Goal: Information Seeking & Learning: Learn about a topic

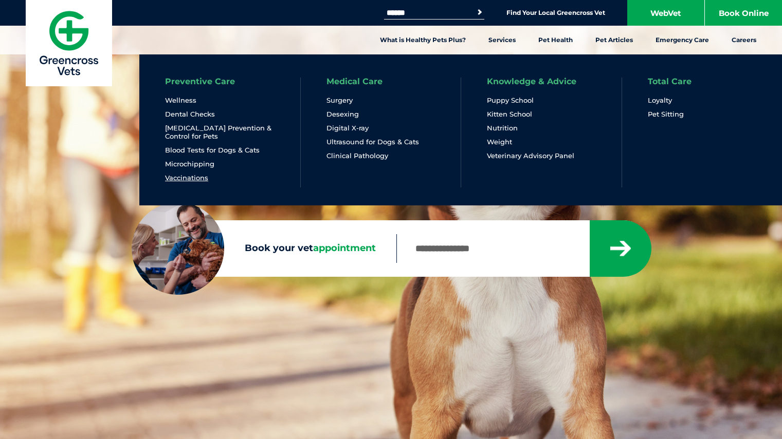
click at [181, 177] on link "Vaccinations" at bounding box center [186, 178] width 43 height 9
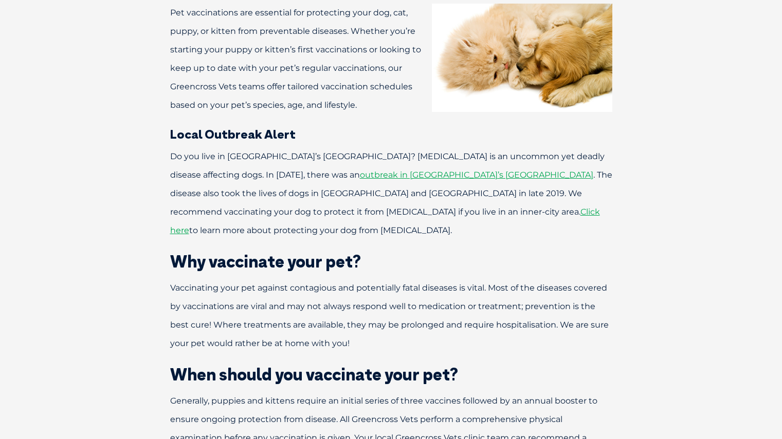
scroll to position [769, 0]
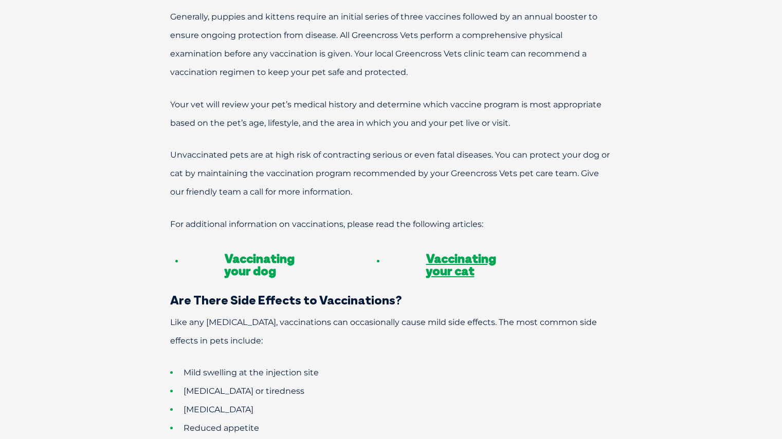
click at [254, 260] on link "Vaccinating your dog" at bounding box center [260, 265] width 70 height 28
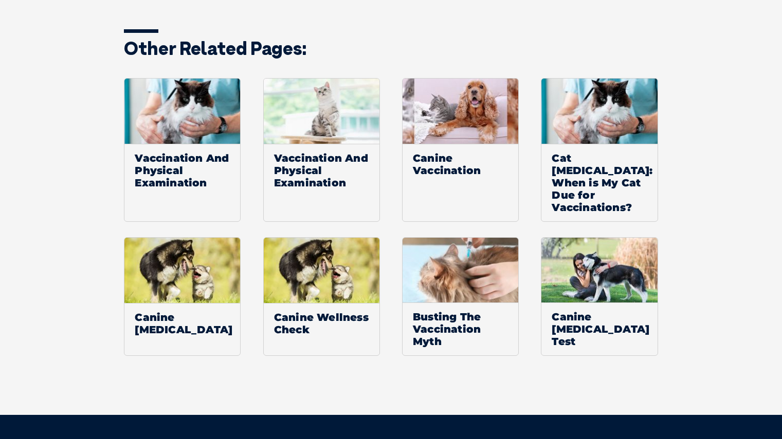
scroll to position [1914, 0]
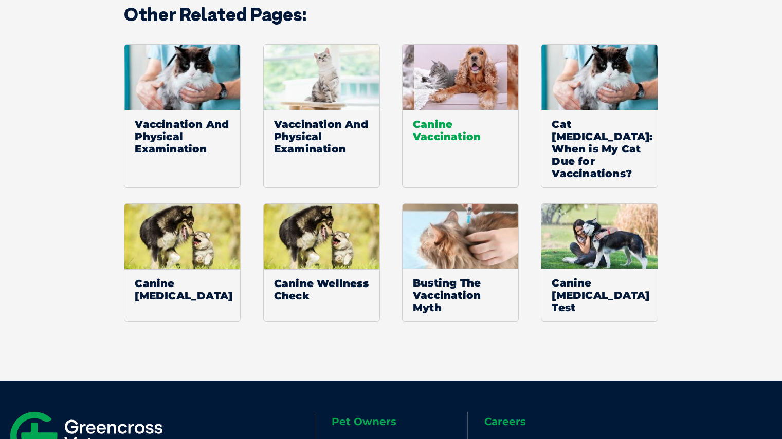
click at [425, 116] on span "Canine Vaccination" at bounding box center [460, 130] width 116 height 41
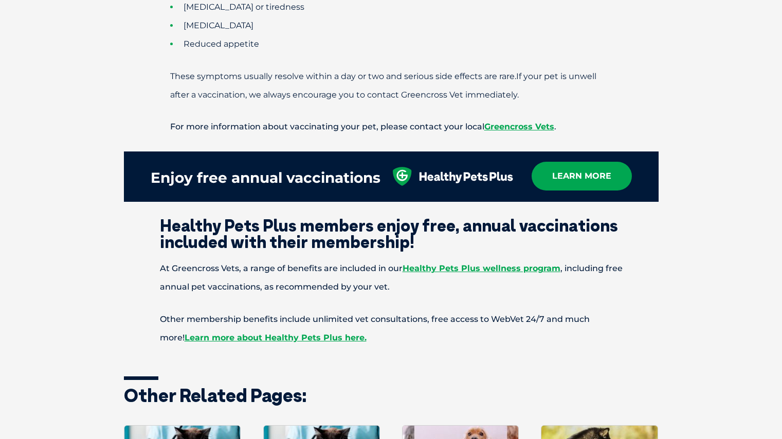
scroll to position [1538, 0]
